Goal: Navigation & Orientation: Understand site structure

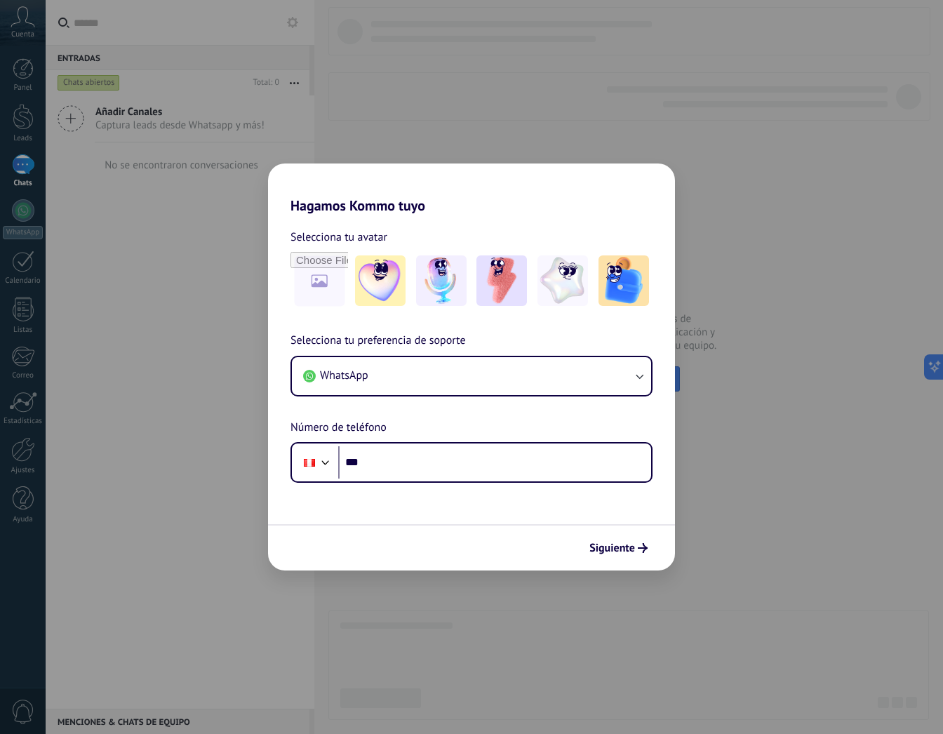
click at [798, 161] on div "Hagamos Kommo tuyo Selecciona tu avatar Selecciona tu preferencia de soporte Wh…" at bounding box center [471, 367] width 943 height 734
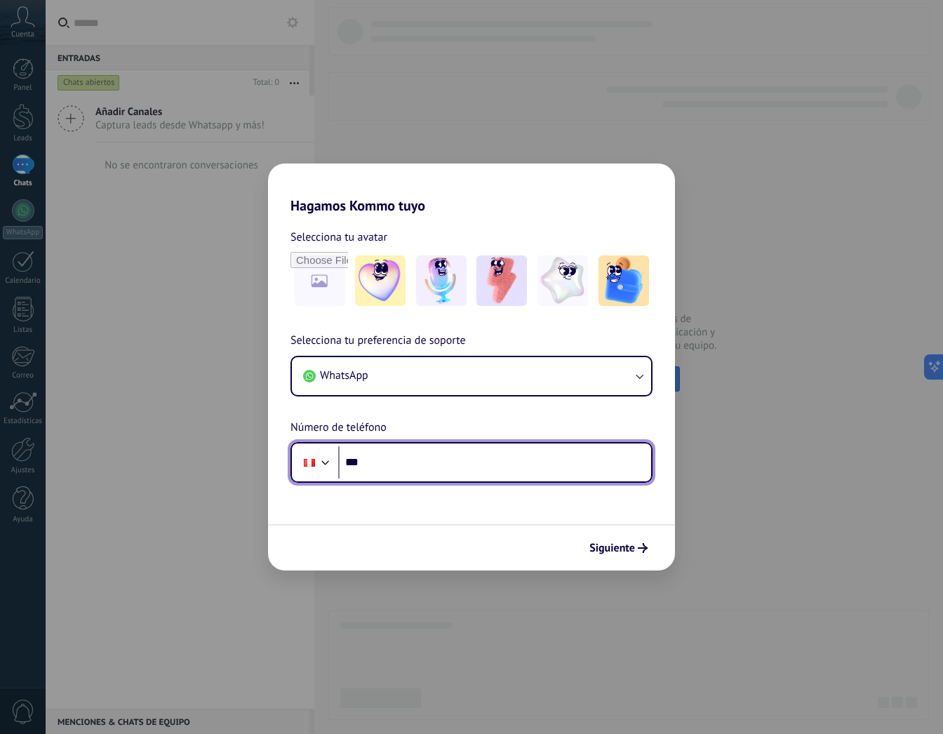
click at [378, 460] on input "***" at bounding box center [494, 462] width 313 height 32
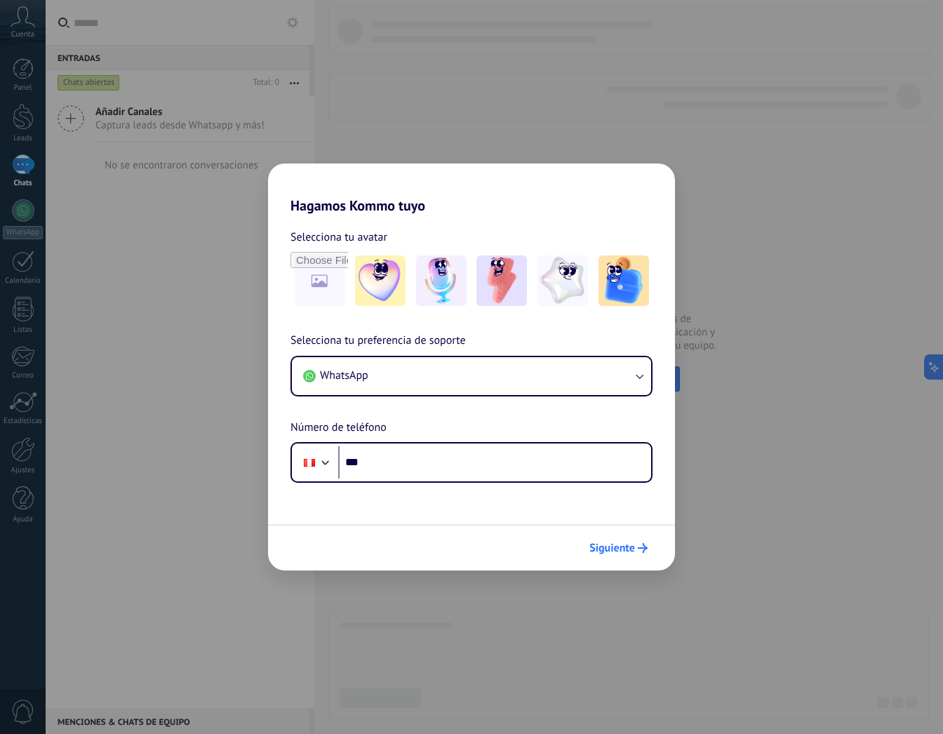
click at [615, 557] on button "Siguiente" at bounding box center [618, 548] width 71 height 24
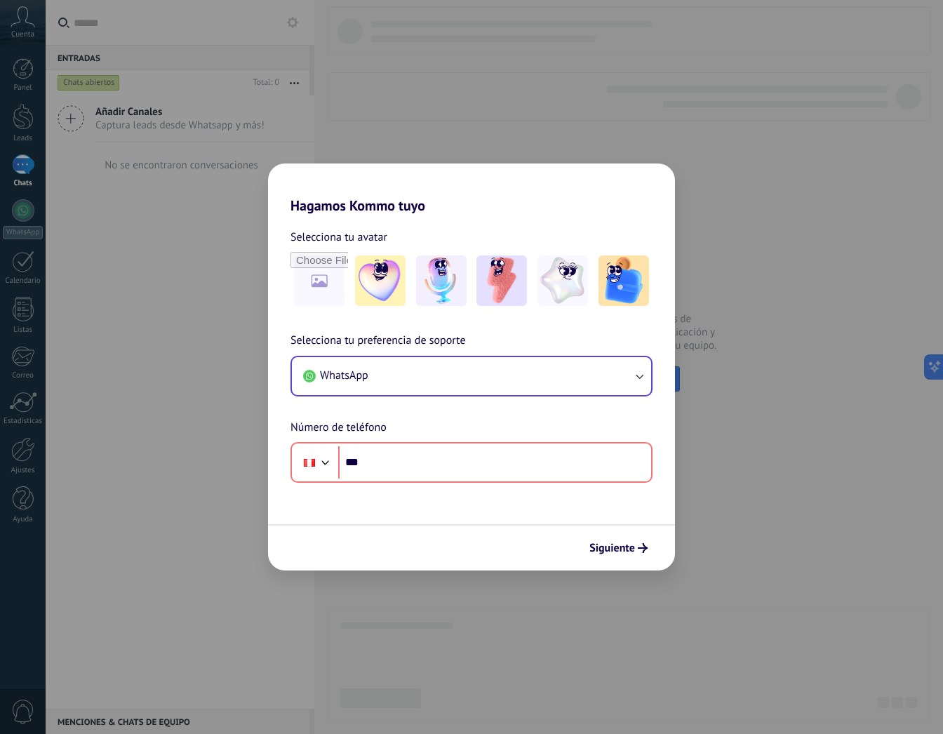
click at [642, 370] on icon "button" at bounding box center [639, 376] width 14 height 14
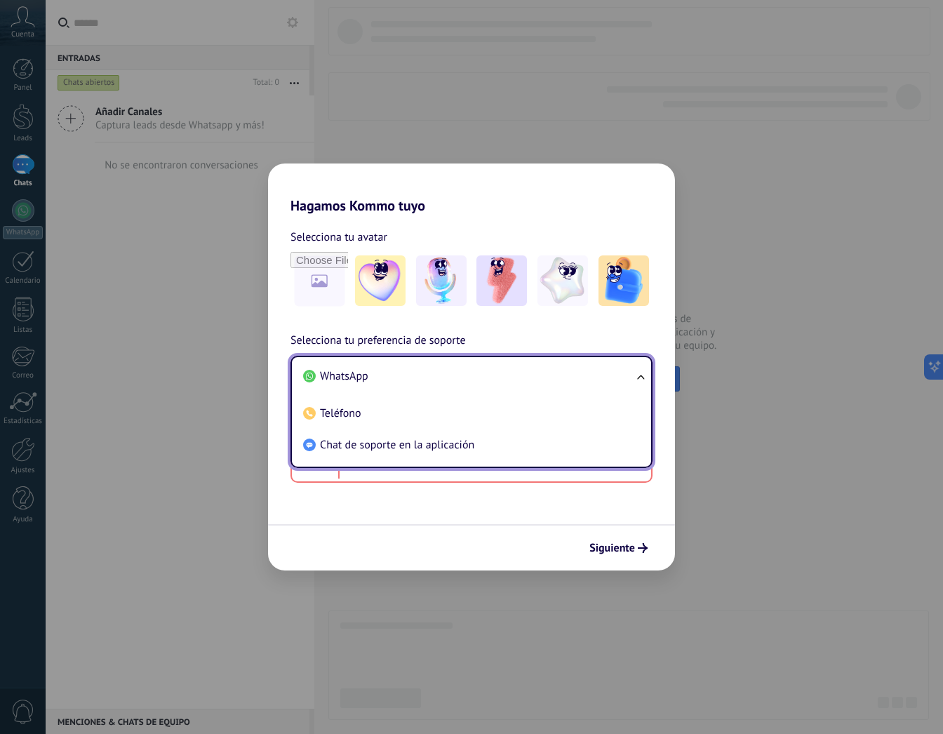
click at [460, 523] on form "Selecciona tu avatar Selecciona tu preferencia de soporte WhatsApp WhatsApp Tel…" at bounding box center [471, 392] width 407 height 356
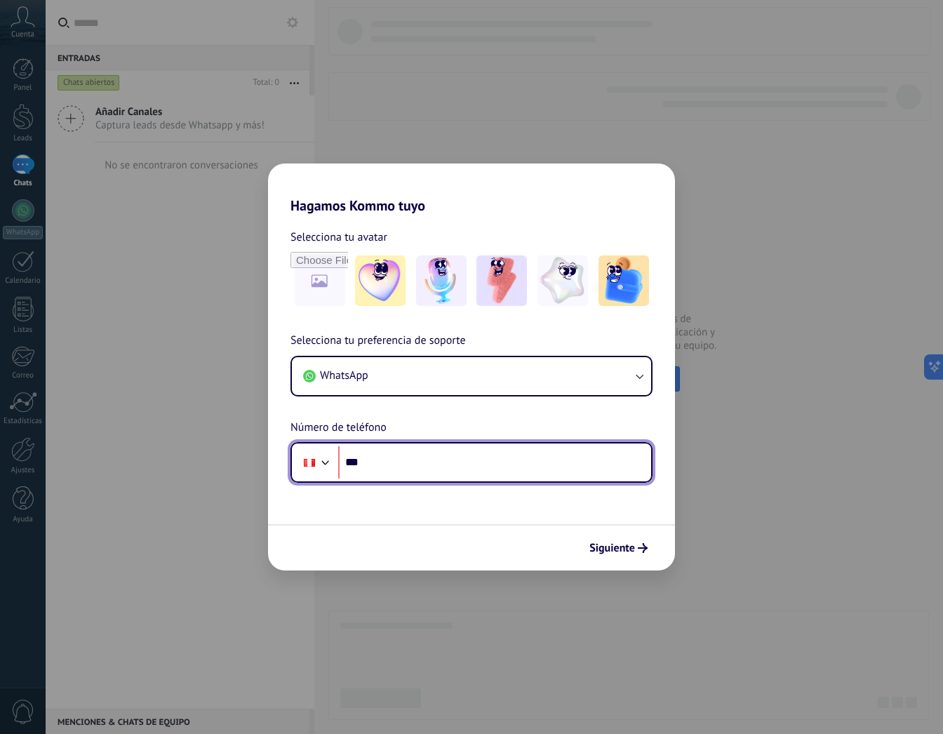
click at [390, 464] on input "***" at bounding box center [494, 462] width 313 height 32
type input "**********"
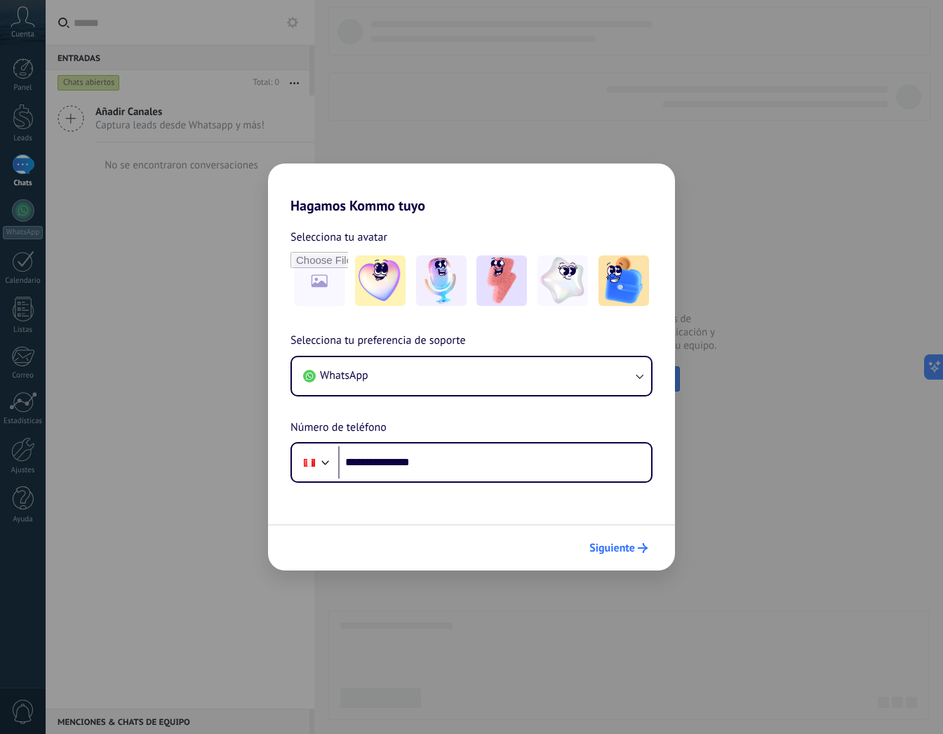
click at [623, 543] on span "Siguiente" at bounding box center [612, 548] width 46 height 10
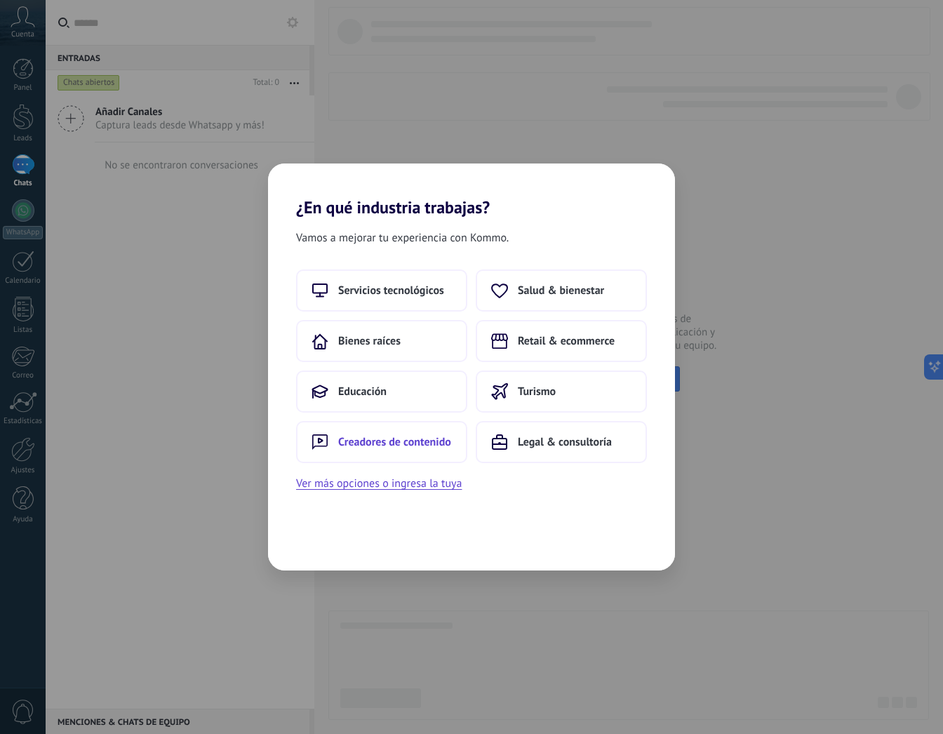
click at [406, 446] on span "Creadores de contenido" at bounding box center [394, 442] width 113 height 14
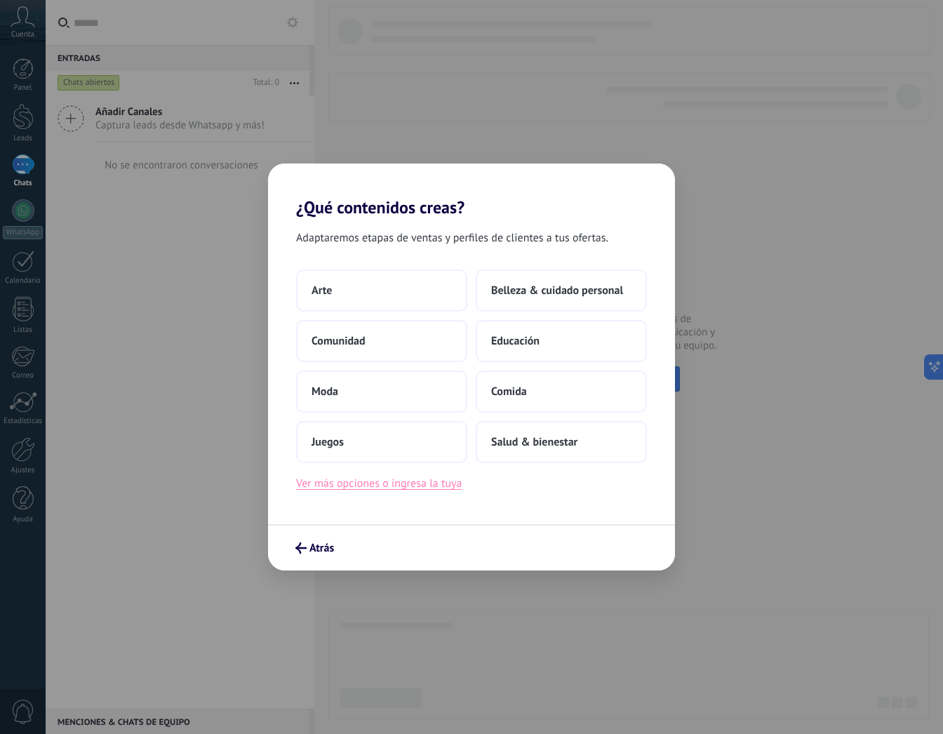
click at [391, 483] on button "Ver más opciones o ingresa la tuya" at bounding box center [379, 483] width 166 height 18
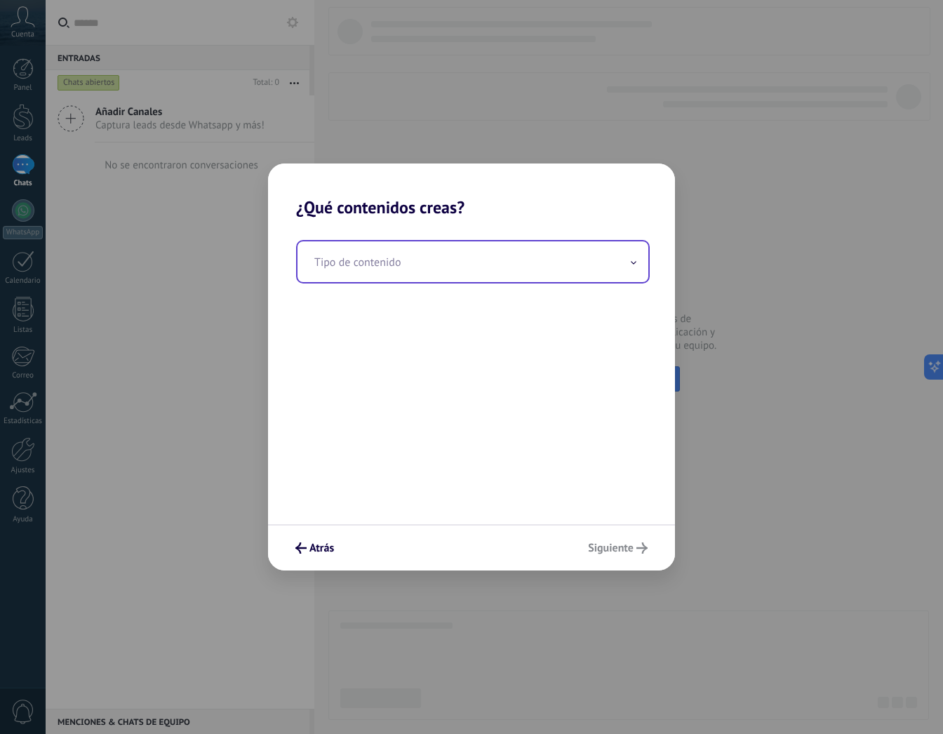
click at [396, 269] on input "text" at bounding box center [472, 261] width 351 height 41
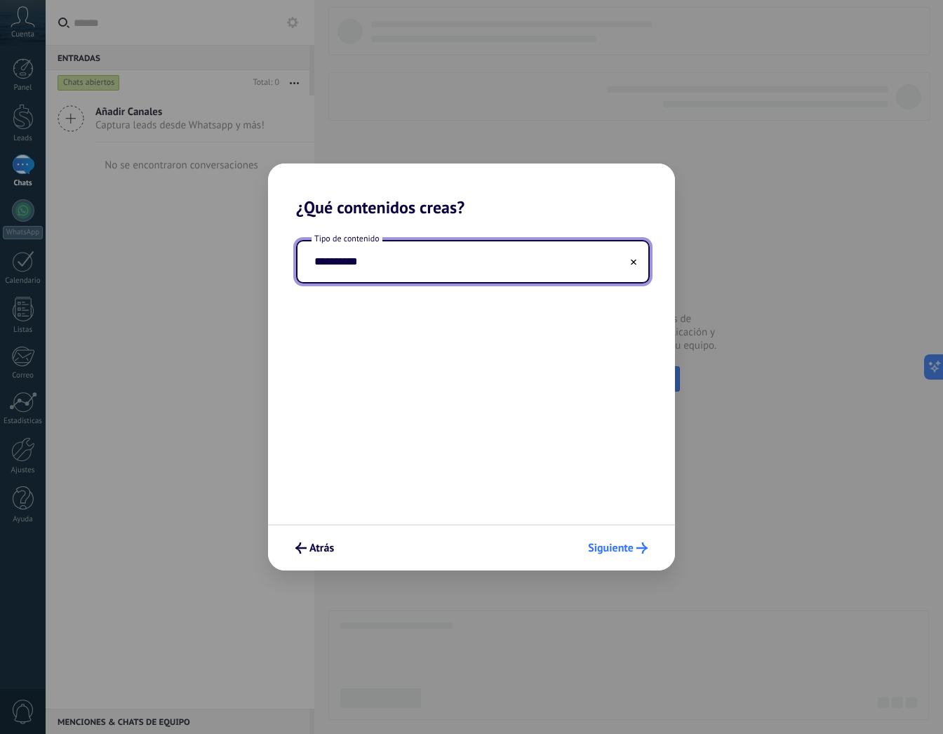
type input "**********"
click at [617, 545] on span "Siguiente" at bounding box center [611, 548] width 46 height 10
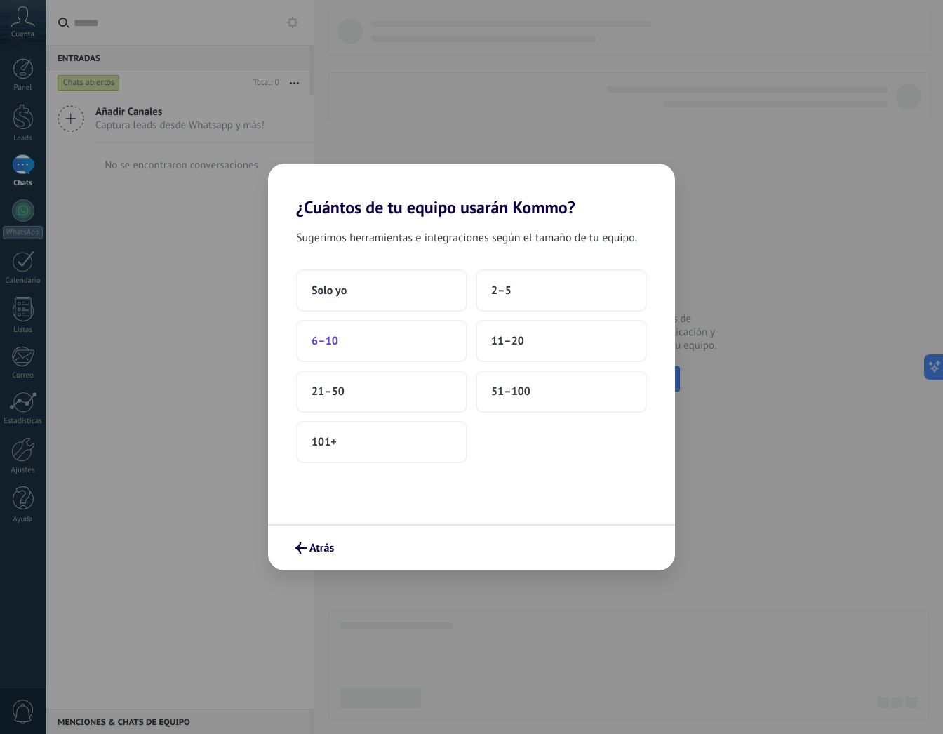
click at [358, 341] on button "6–10" at bounding box center [381, 341] width 171 height 42
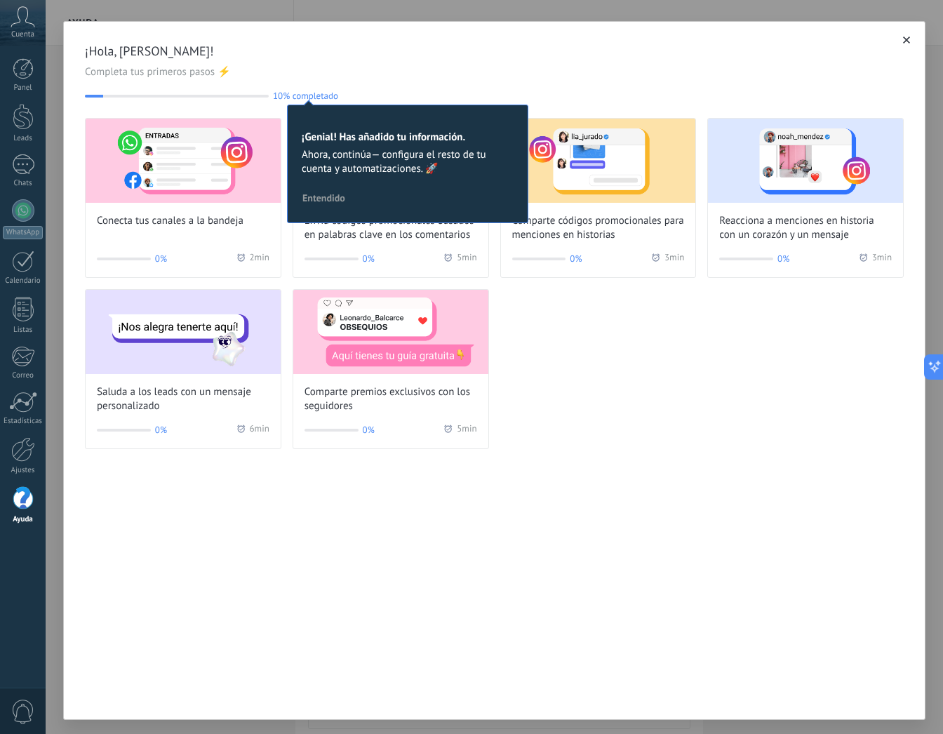
click at [20, 20] on use at bounding box center [23, 16] width 24 height 20
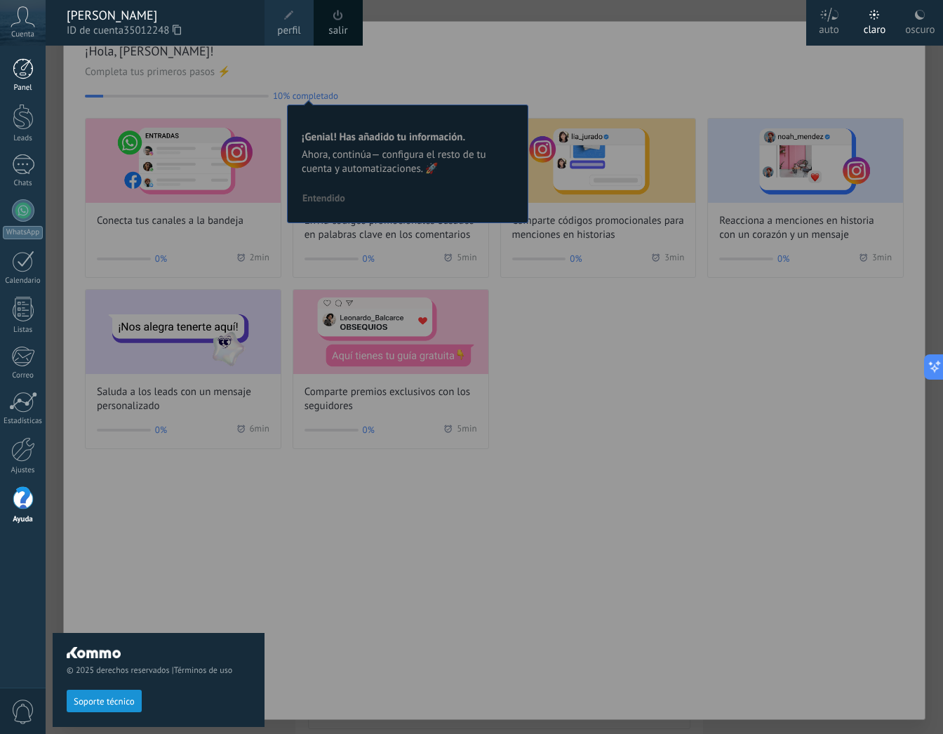
click at [24, 68] on div at bounding box center [23, 68] width 21 height 21
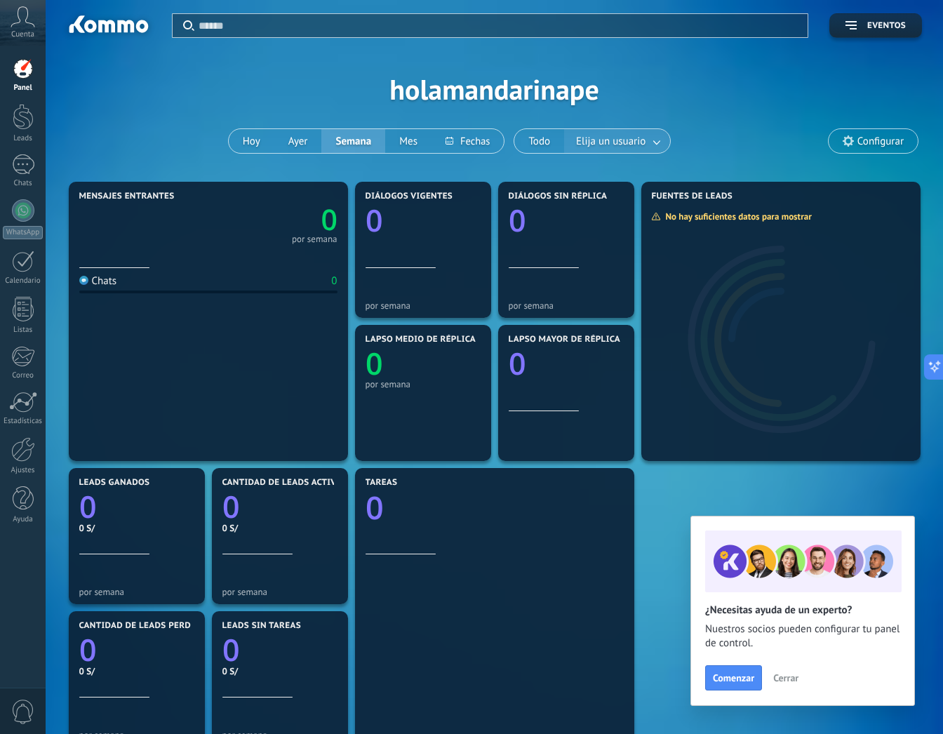
click at [652, 143] on link at bounding box center [657, 141] width 25 height 23
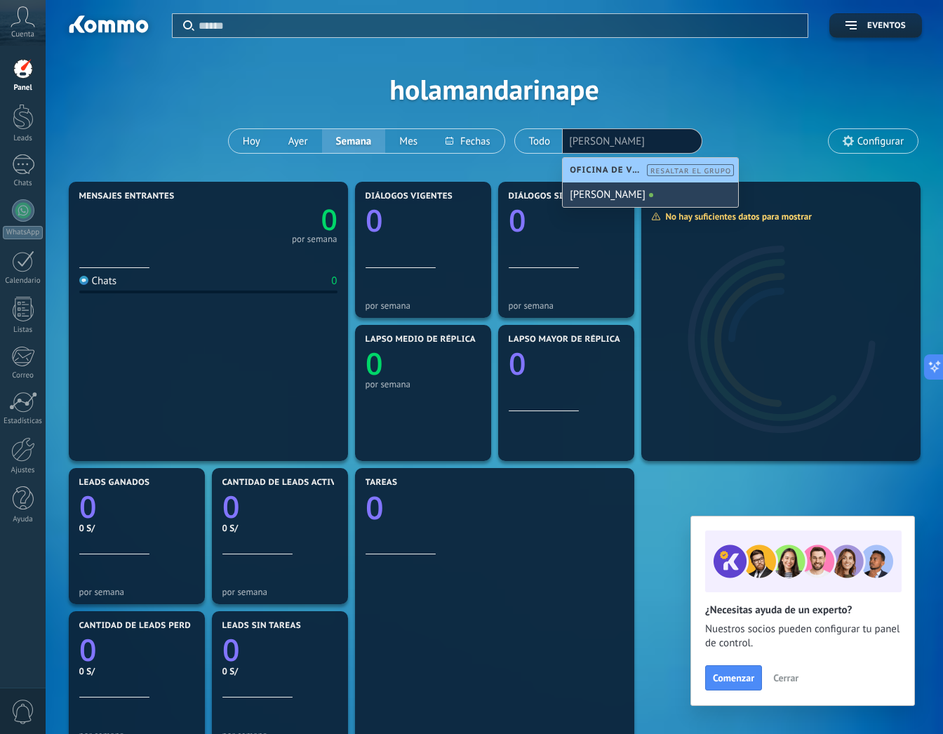
click at [773, 73] on div "Aplicar Eventos holamandarinape [DATE] [DATE] Semana Mes Todo Elija un usuario …" at bounding box center [494, 89] width 855 height 178
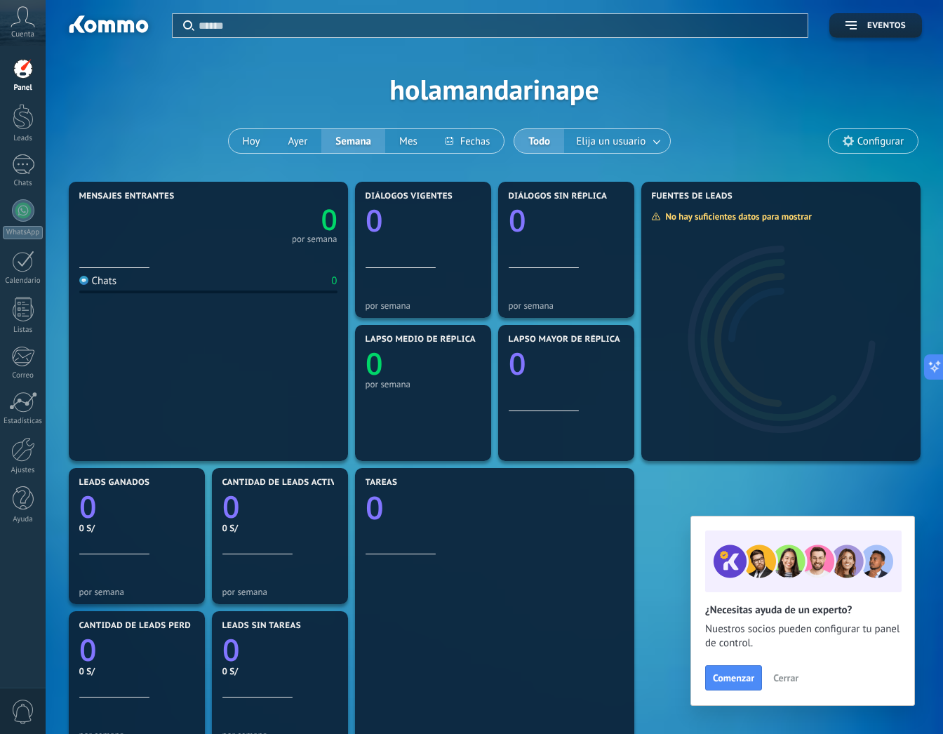
click at [18, 67] on div at bounding box center [23, 68] width 21 height 21
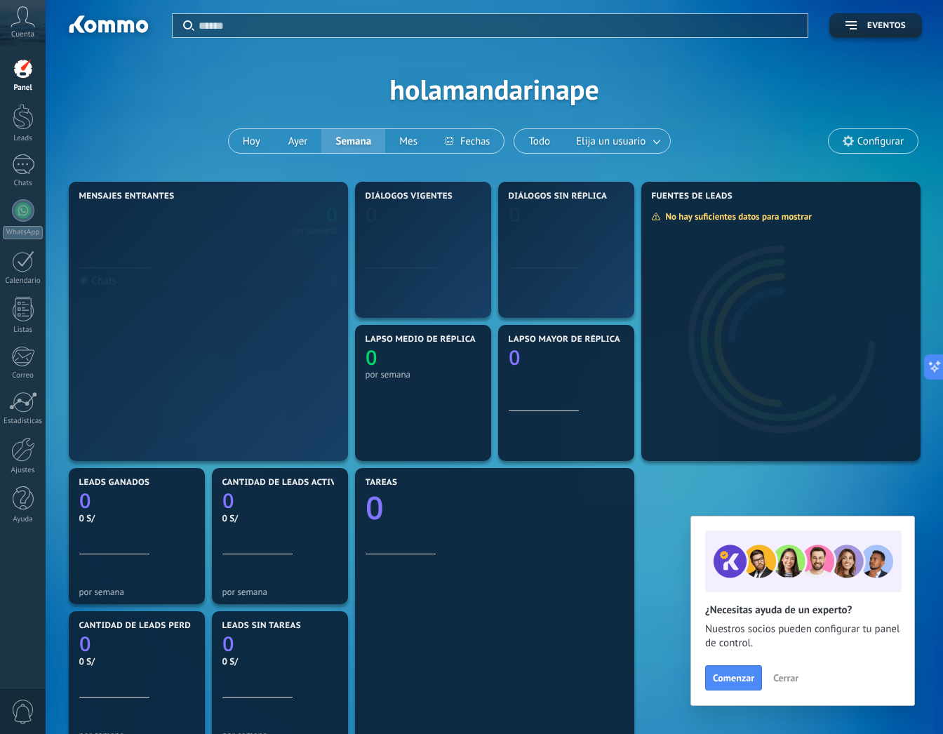
click at [20, 23] on icon at bounding box center [23, 16] width 25 height 21
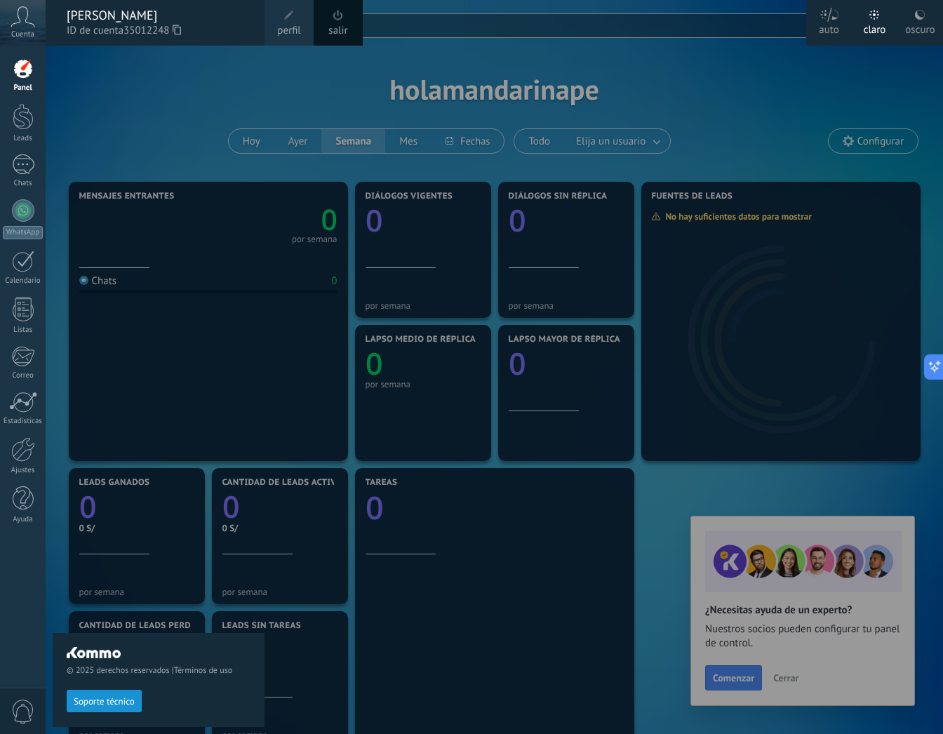
click at [191, 111] on div "© 2025 derechos reservados | Términos de uso Soporte técnico" at bounding box center [159, 390] width 212 height 688
click at [126, 89] on div "© 2025 derechos reservados | Términos de uso Soporte técnico" at bounding box center [159, 390] width 212 height 688
click at [25, 73] on div at bounding box center [23, 68] width 21 height 21
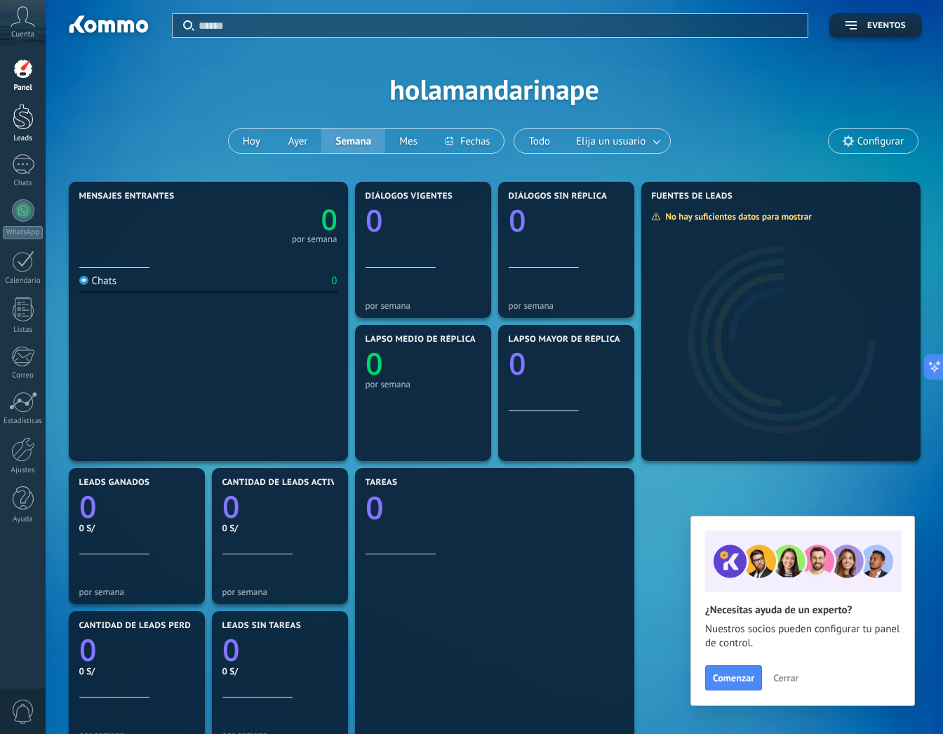
scroll to position [2, 1]
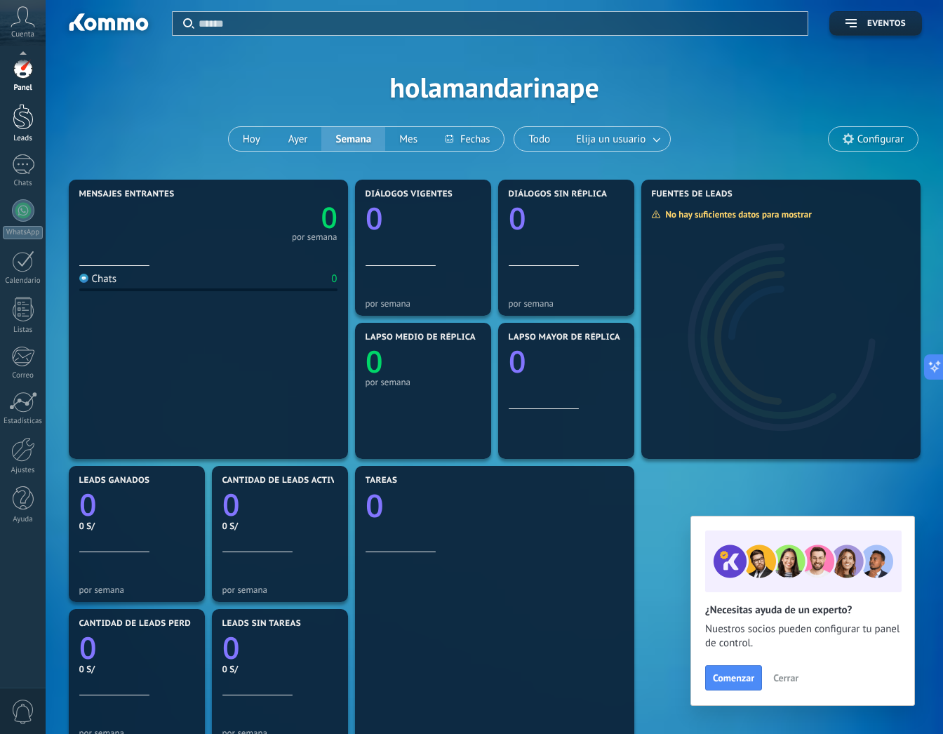
click at [19, 122] on div at bounding box center [23, 117] width 21 height 26
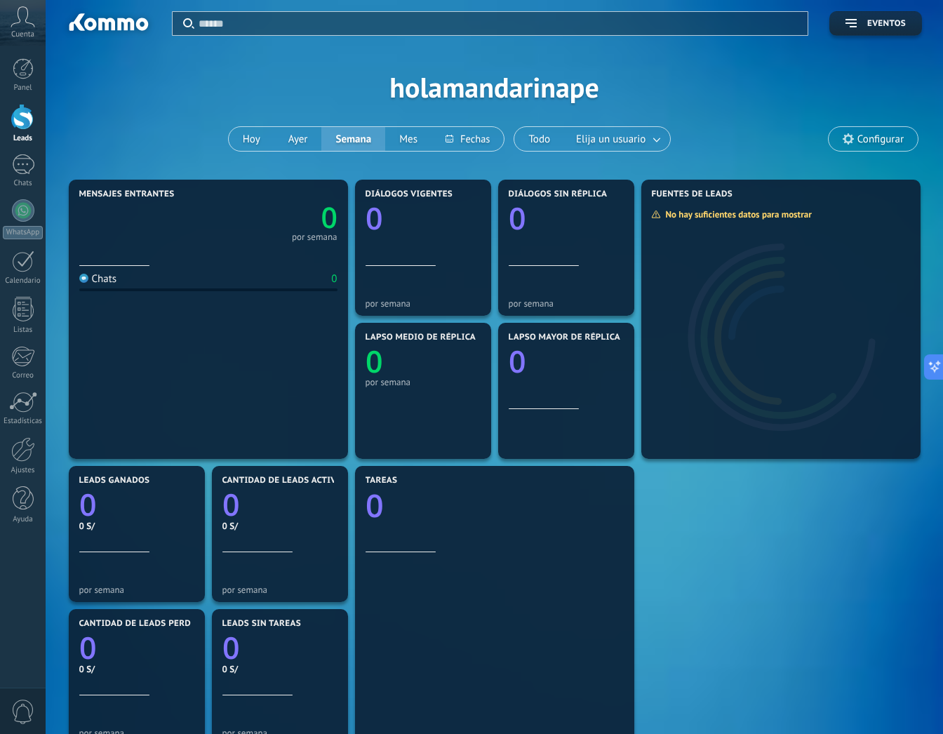
scroll to position [0, 1]
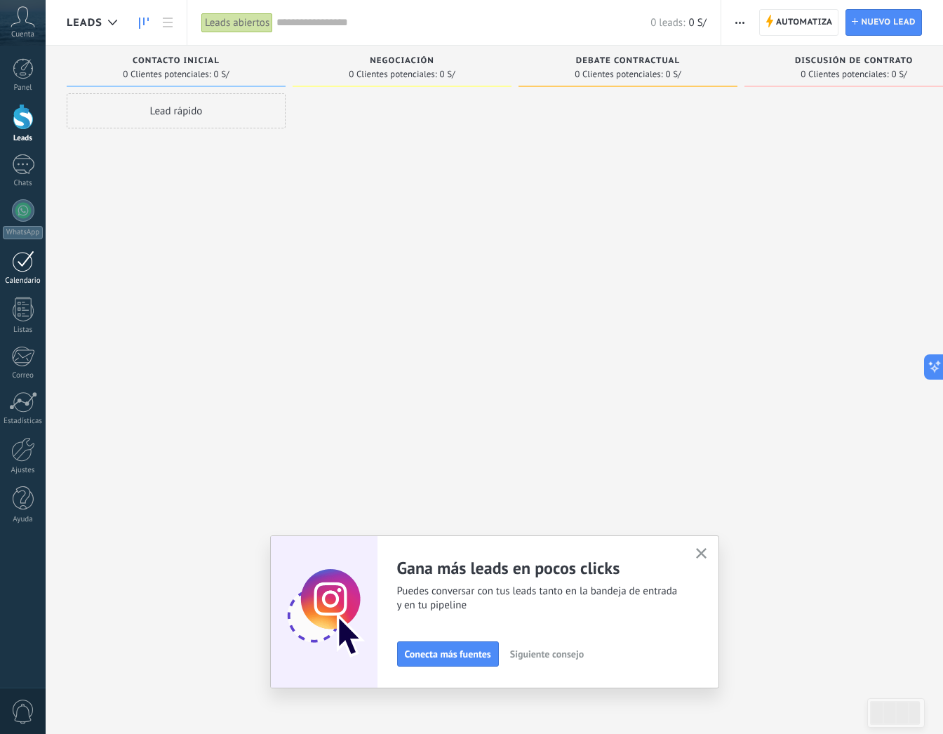
click at [18, 260] on div at bounding box center [23, 261] width 22 height 22
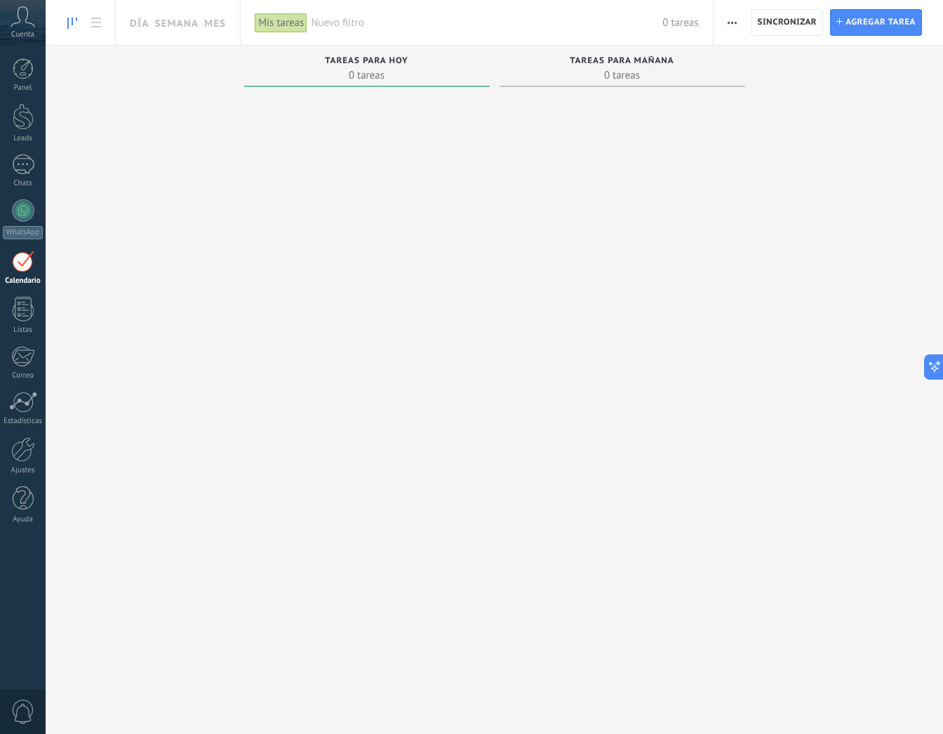
click at [24, 265] on div at bounding box center [23, 261] width 22 height 22
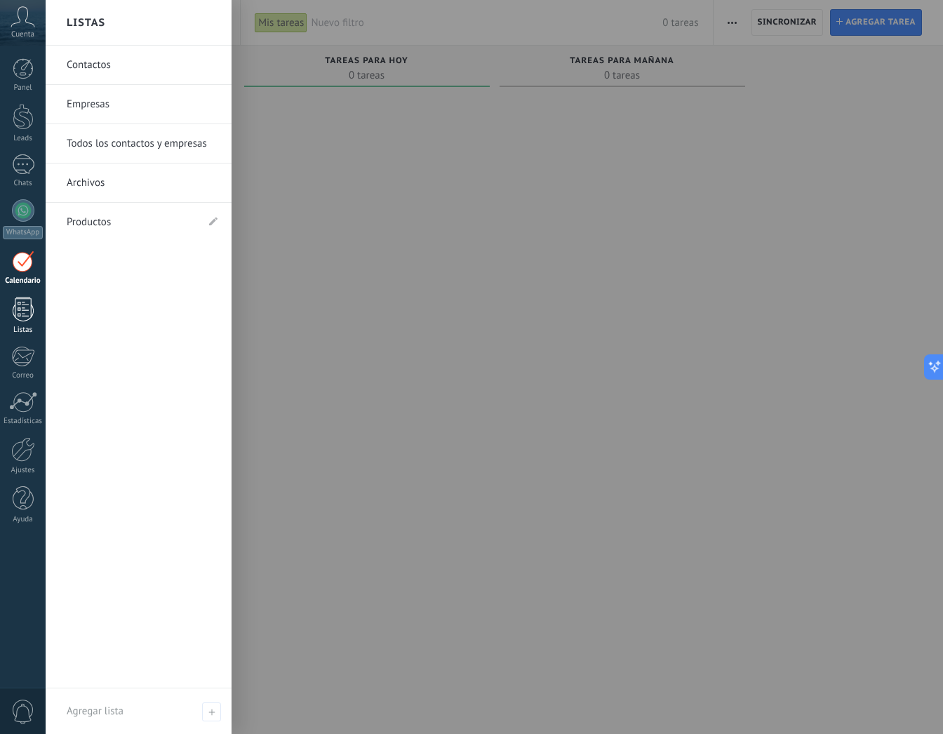
click at [20, 312] on div at bounding box center [23, 309] width 21 height 25
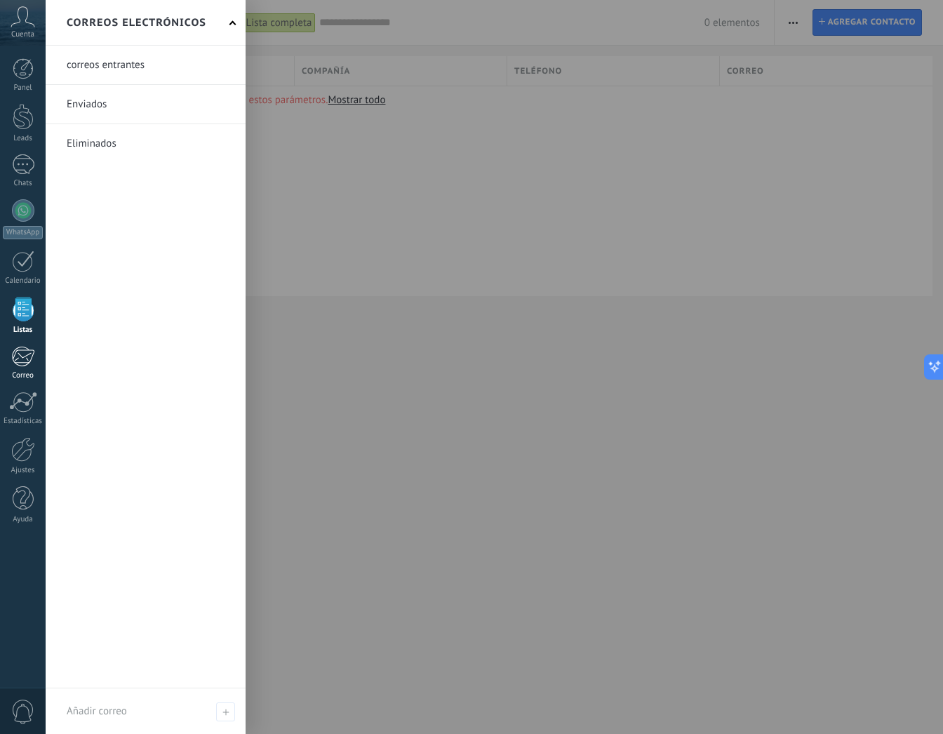
click at [28, 359] on div at bounding box center [22, 356] width 23 height 21
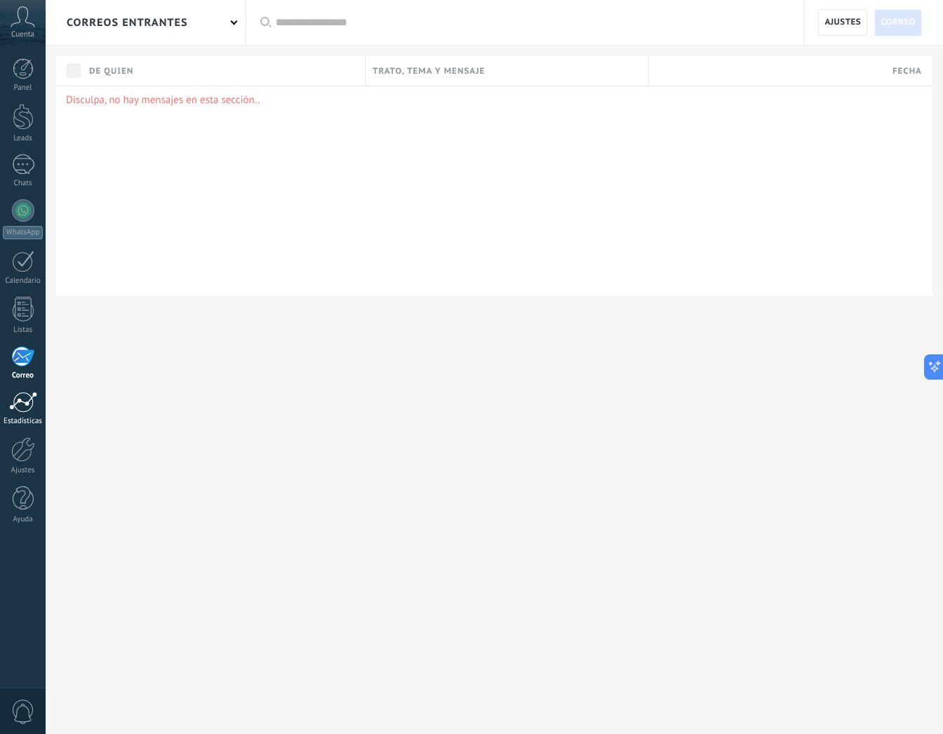
click at [27, 408] on div at bounding box center [23, 402] width 28 height 21
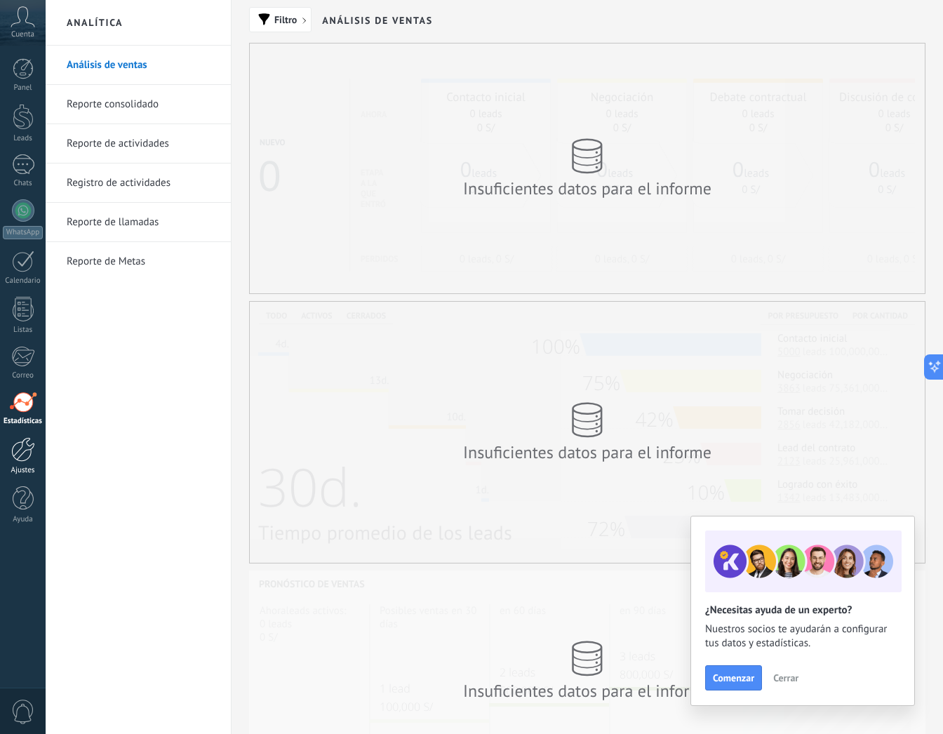
scroll to position [1, 1]
click at [22, 454] on div at bounding box center [23, 449] width 24 height 25
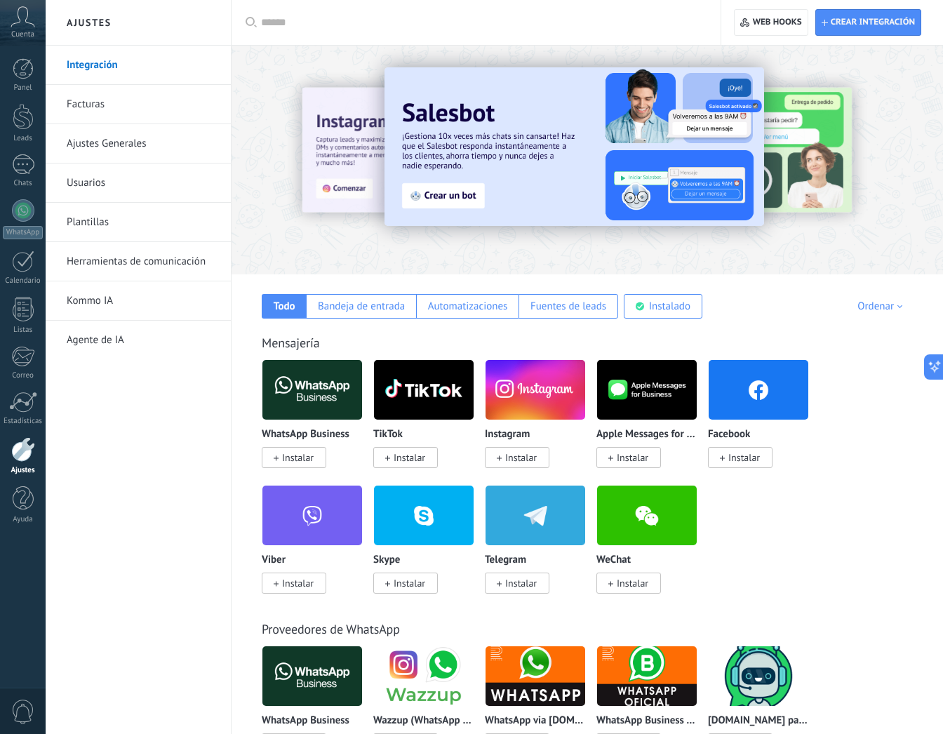
click at [118, 187] on link "Usuarios" at bounding box center [142, 182] width 150 height 39
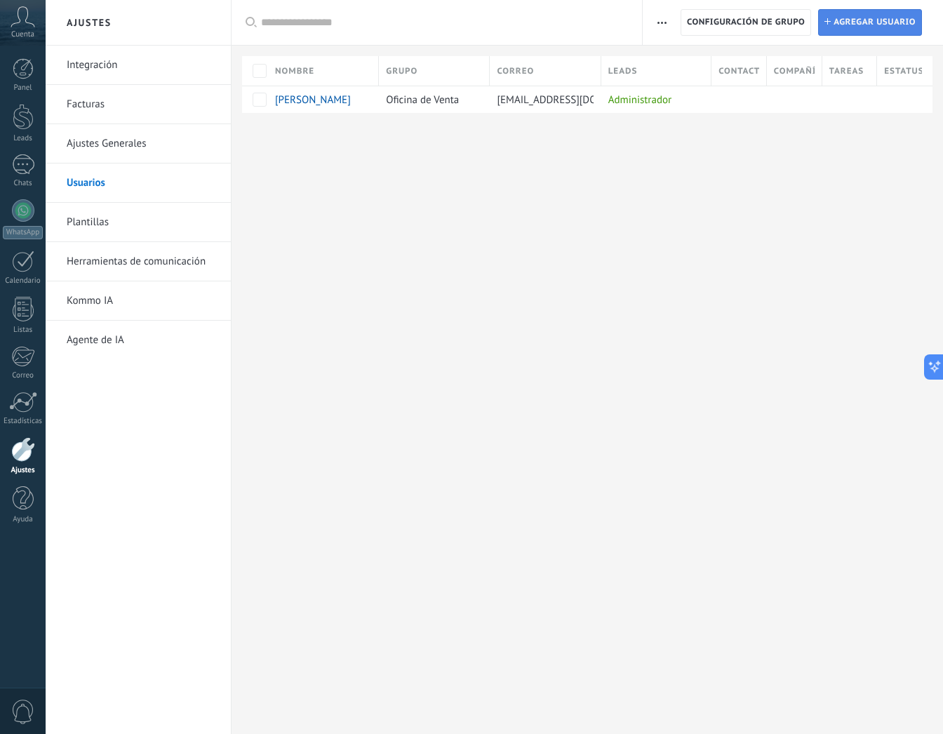
click at [864, 22] on span "Agregar usuario" at bounding box center [875, 22] width 82 height 25
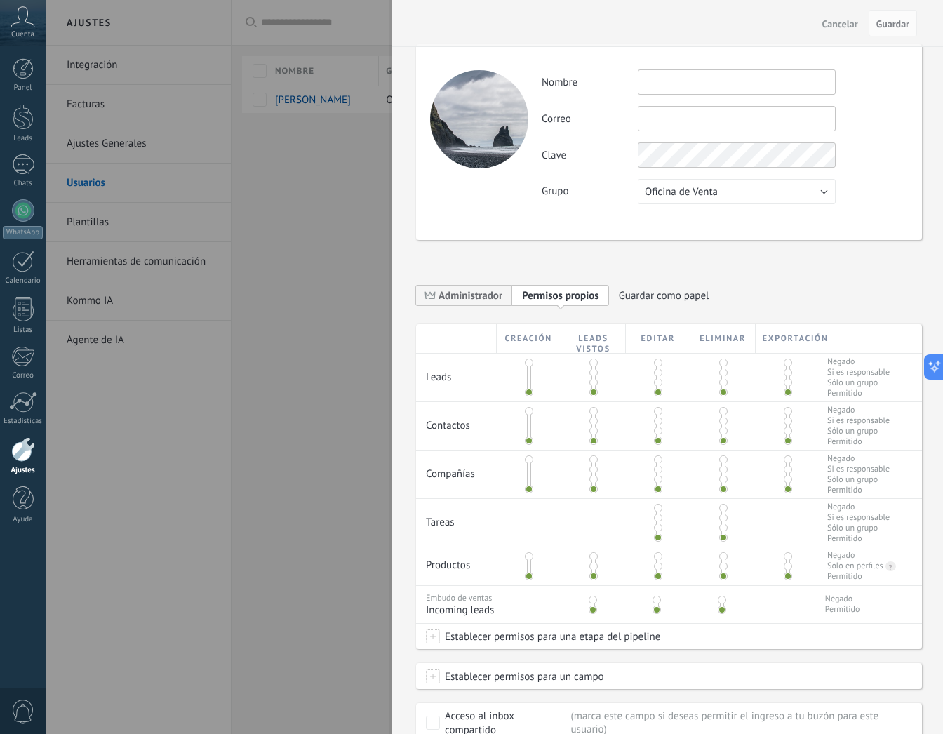
scroll to position [1, 0]
click at [18, 267] on div at bounding box center [23, 261] width 22 height 22
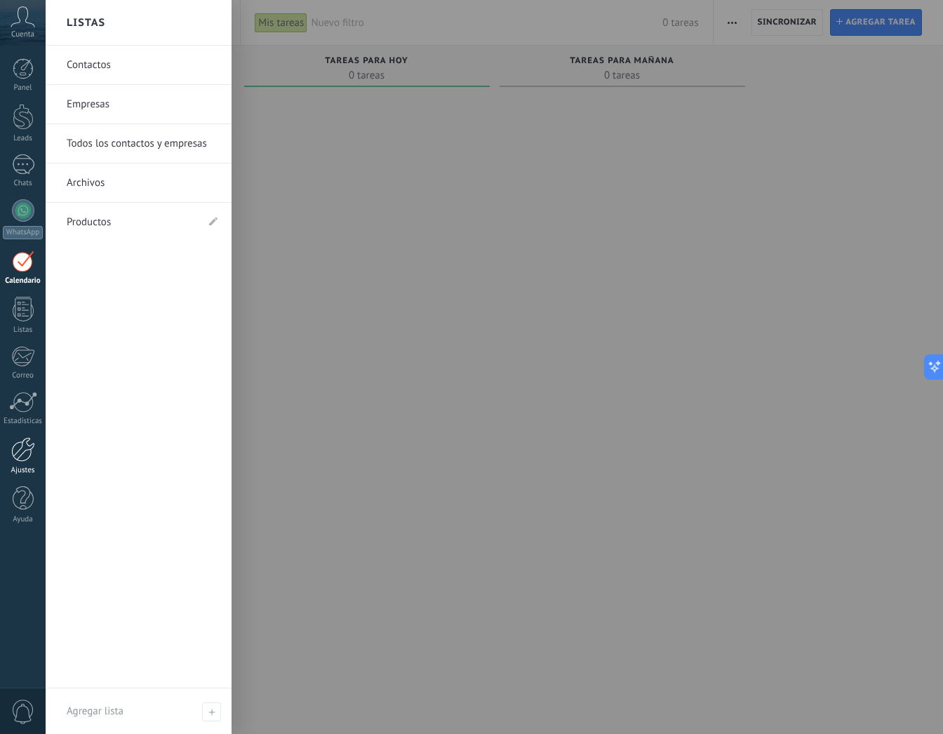
click at [24, 449] on div at bounding box center [23, 449] width 24 height 25
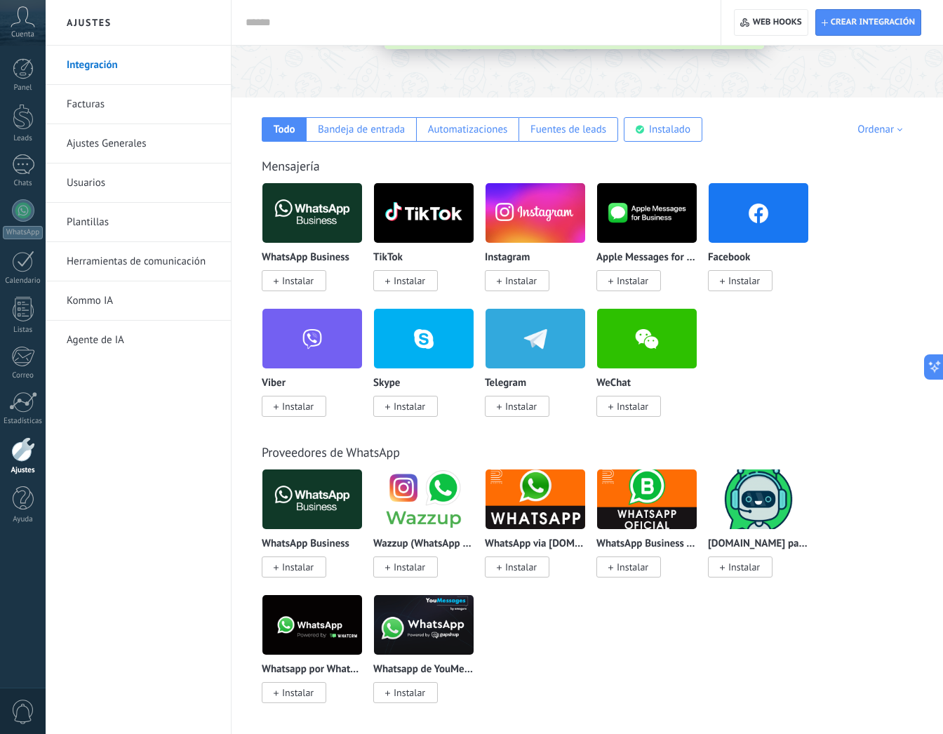
scroll to position [177, 0]
click at [105, 222] on link "Plantillas" at bounding box center [142, 222] width 150 height 39
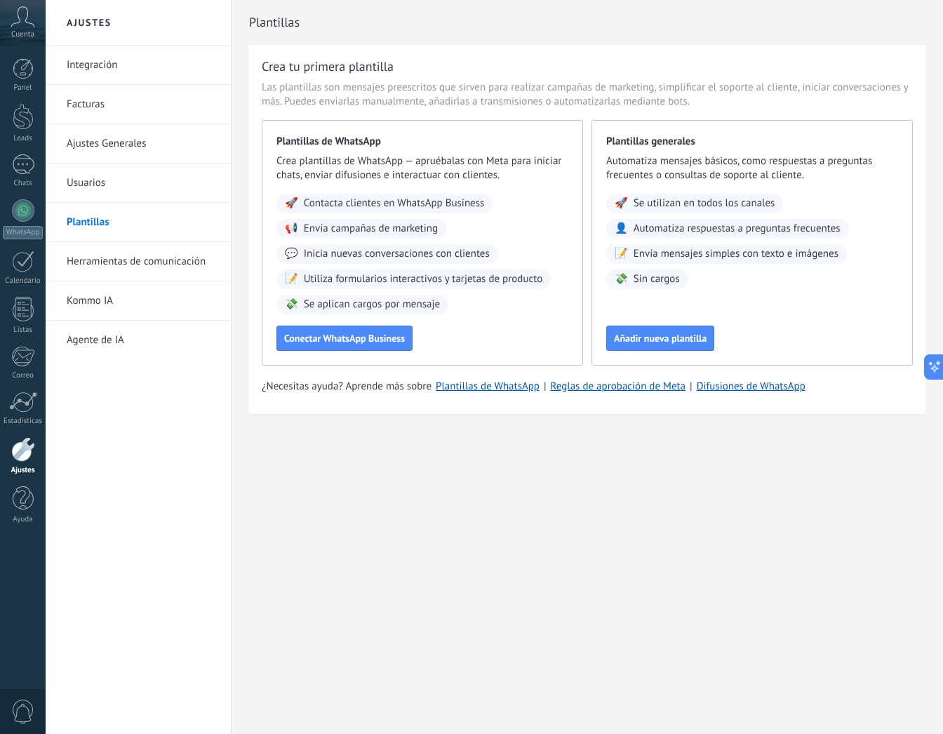
click at [109, 260] on link "Herramientas de comunicación" at bounding box center [142, 261] width 150 height 39
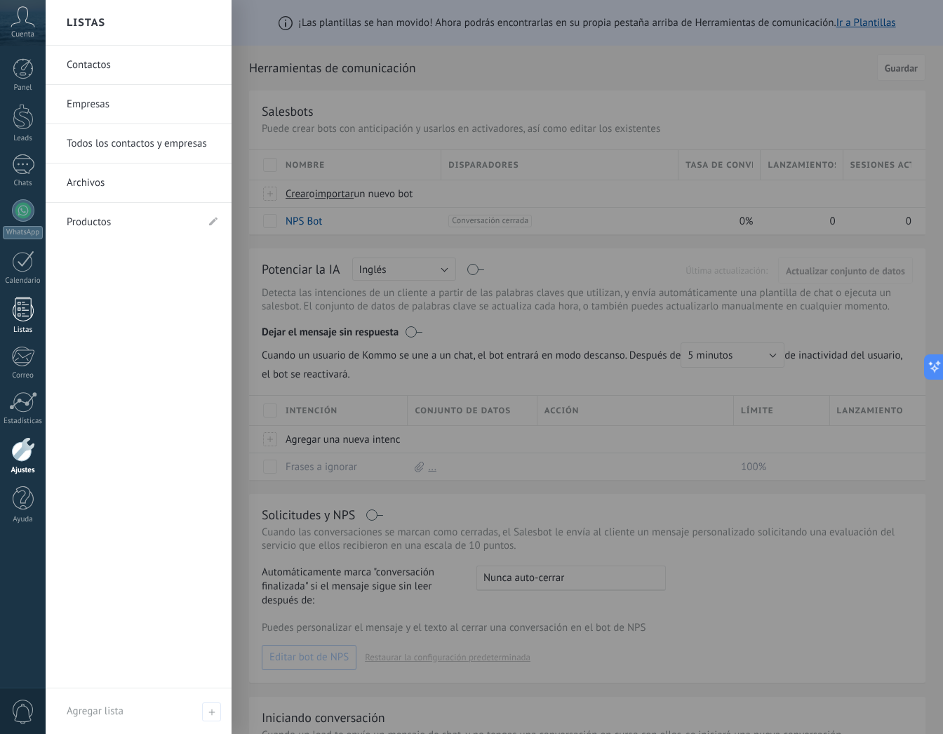
click at [26, 313] on div at bounding box center [23, 309] width 21 height 25
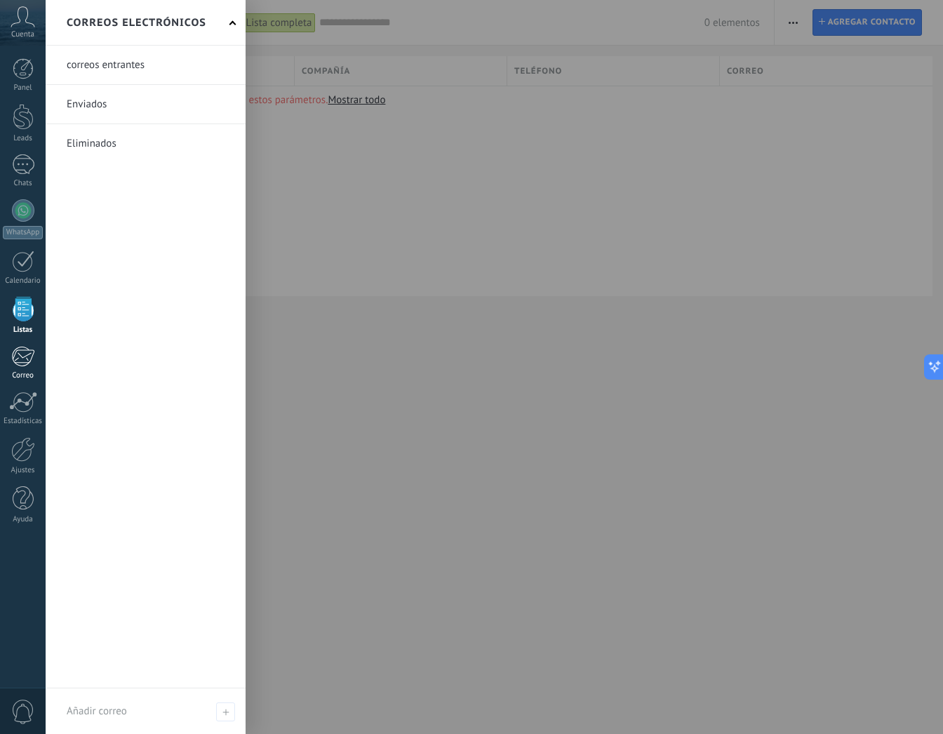
click at [22, 359] on div at bounding box center [22, 356] width 23 height 21
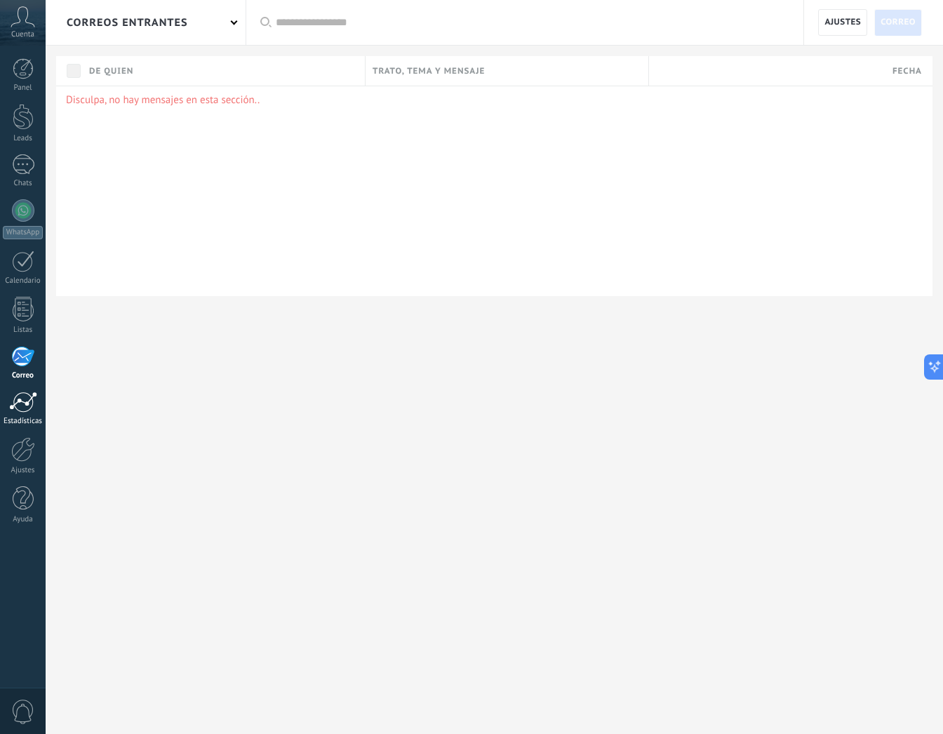
click at [22, 413] on link "Estadísticas" at bounding box center [23, 409] width 46 height 34
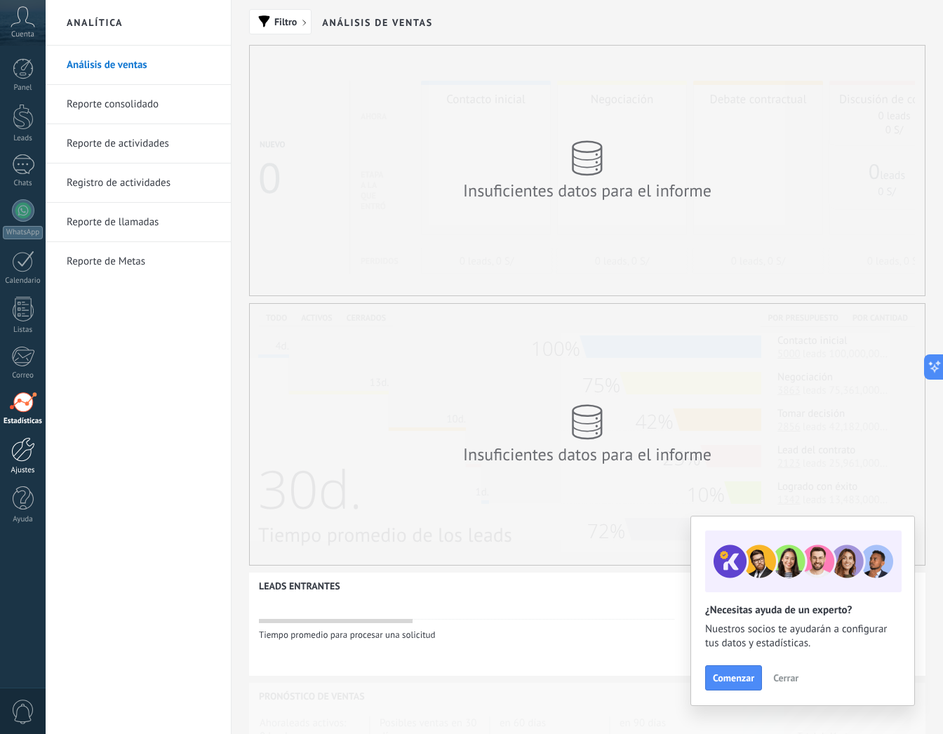
click at [23, 443] on div at bounding box center [23, 449] width 24 height 25
